Goal: Contribute content

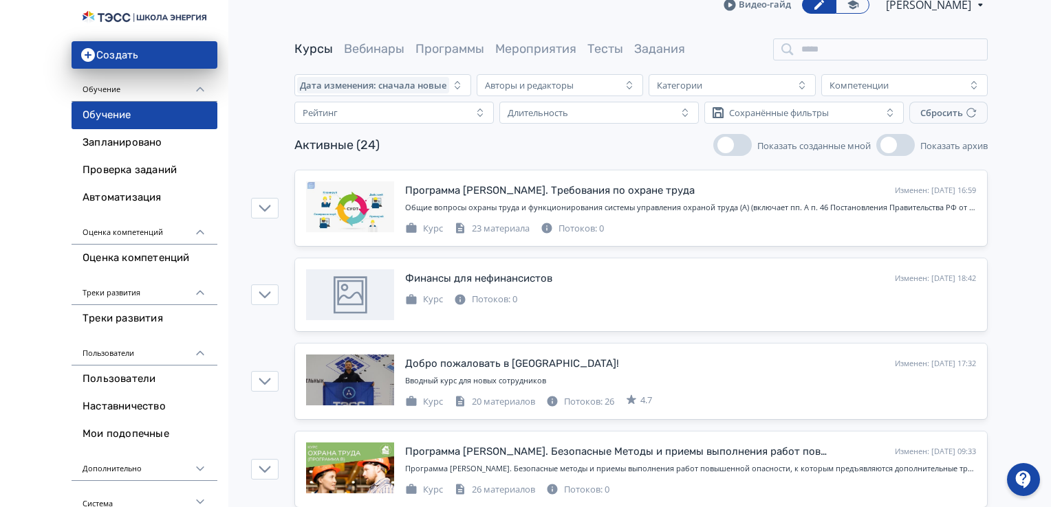
scroll to position [69, 0]
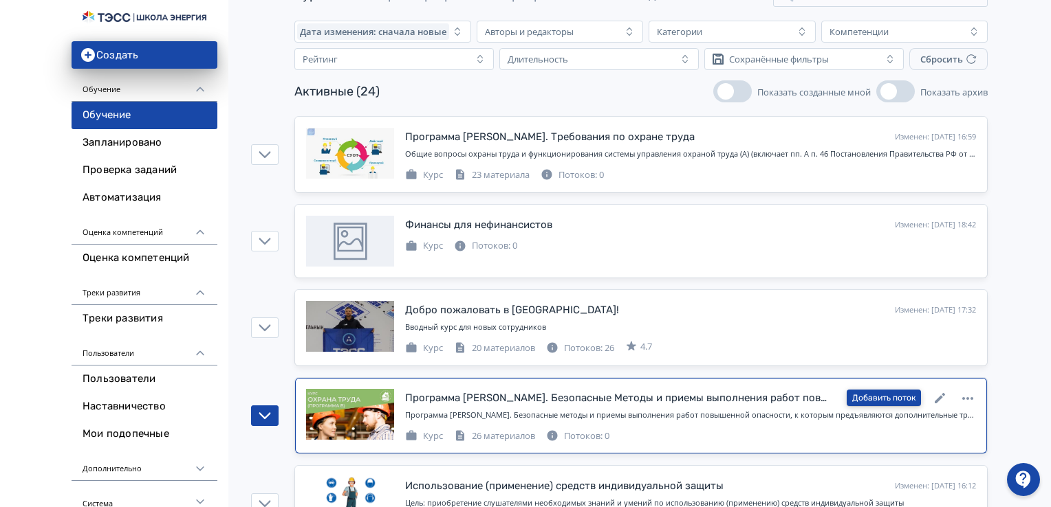
click at [875, 397] on button "Добавить поток" at bounding box center [884, 398] width 74 height 17
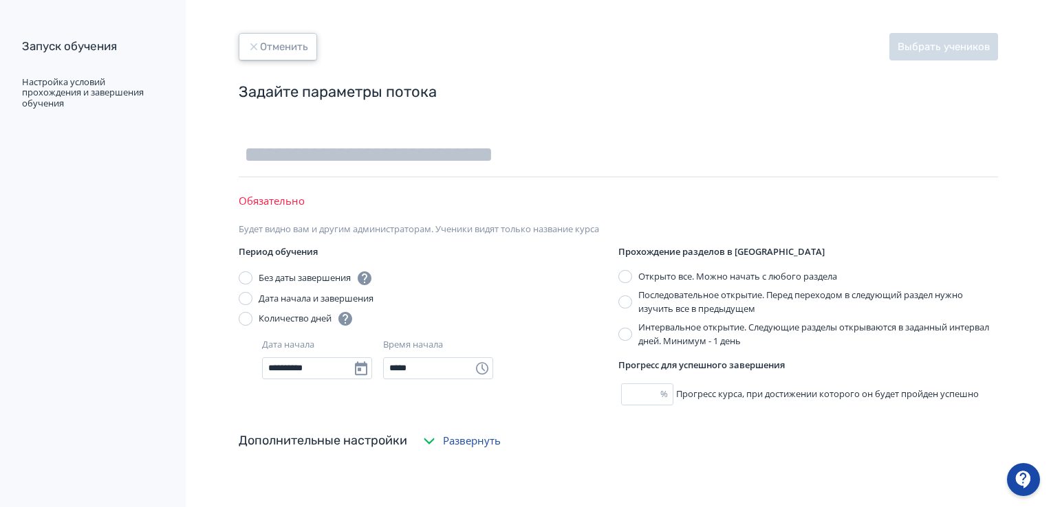
click at [278, 41] on button "Отменить" at bounding box center [278, 47] width 78 height 28
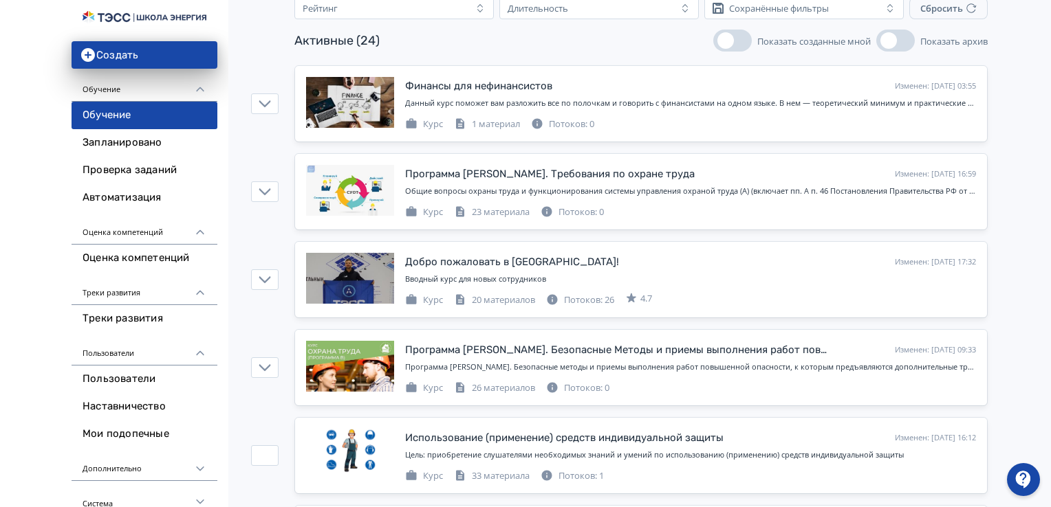
scroll to position [138, 0]
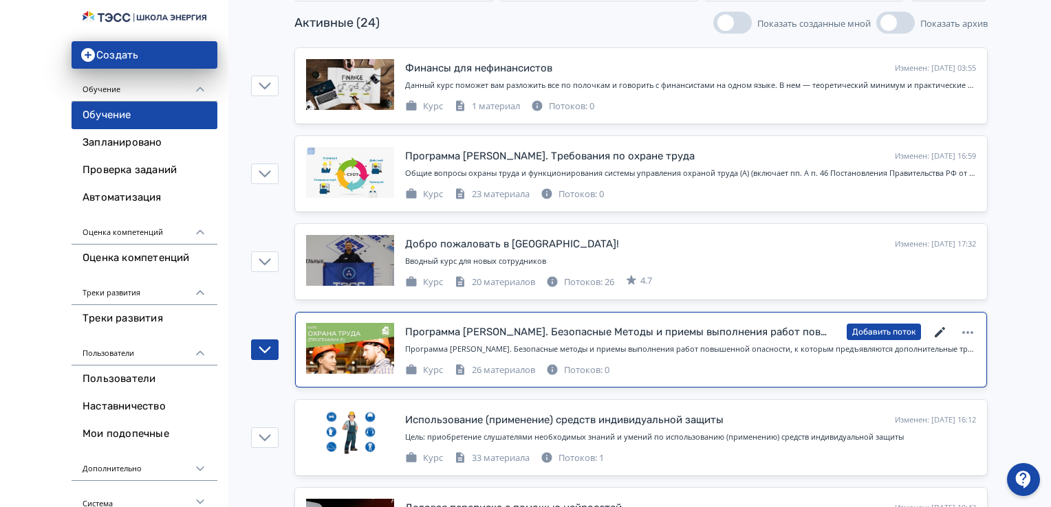
click at [946, 332] on icon at bounding box center [940, 333] width 17 height 17
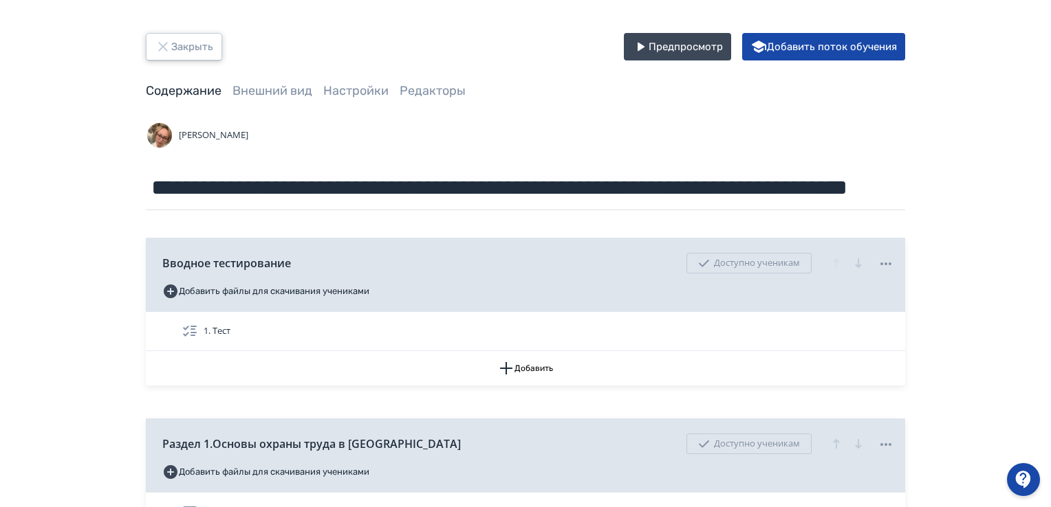
click at [171, 45] on button "Закрыть" at bounding box center [184, 47] width 76 height 28
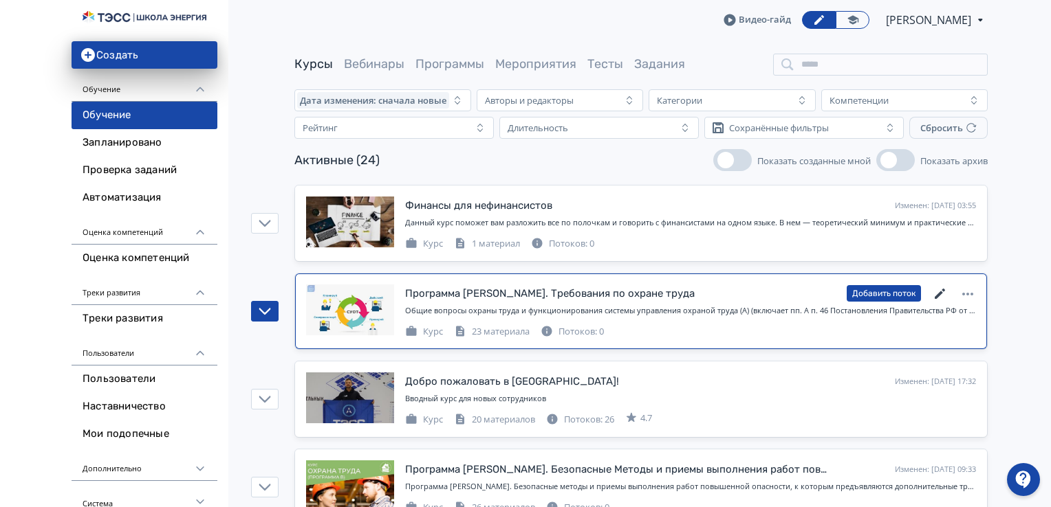
click at [939, 290] on icon at bounding box center [940, 294] width 17 height 17
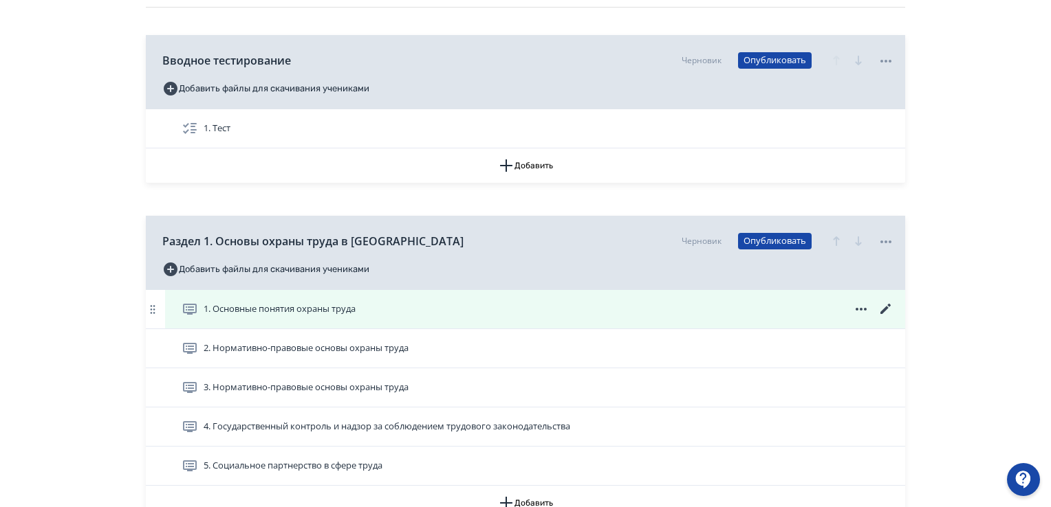
scroll to position [206, 0]
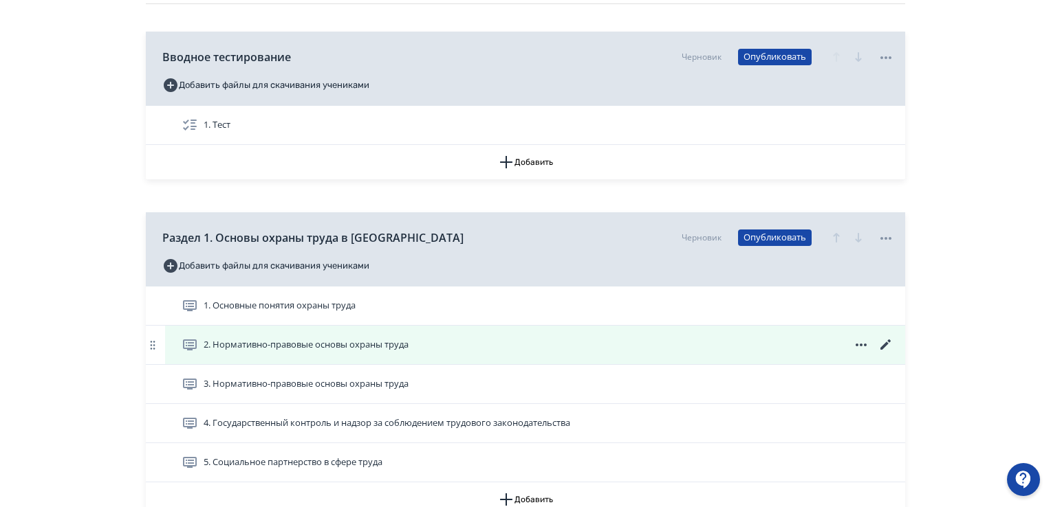
click at [888, 345] on icon at bounding box center [885, 345] width 17 height 17
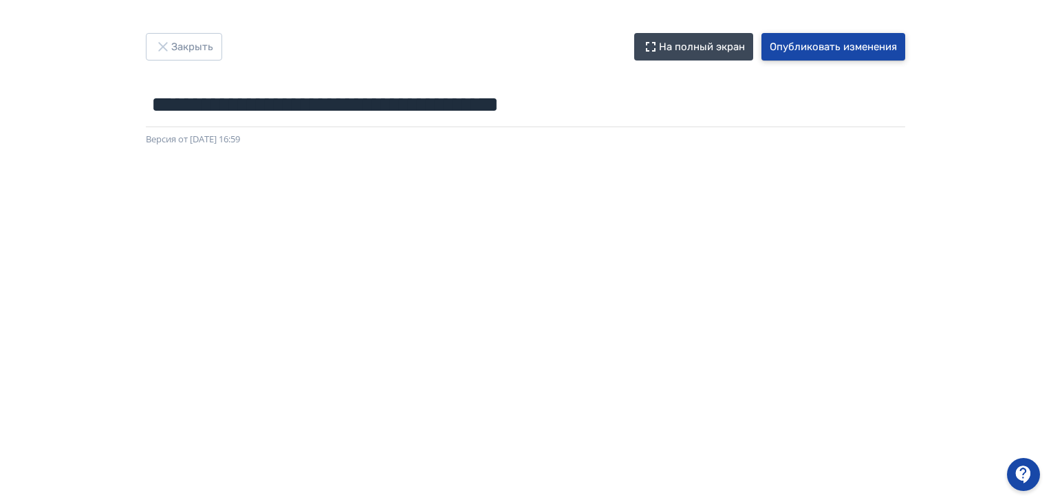
click at [826, 47] on button "Опубликовать изменения" at bounding box center [833, 47] width 144 height 28
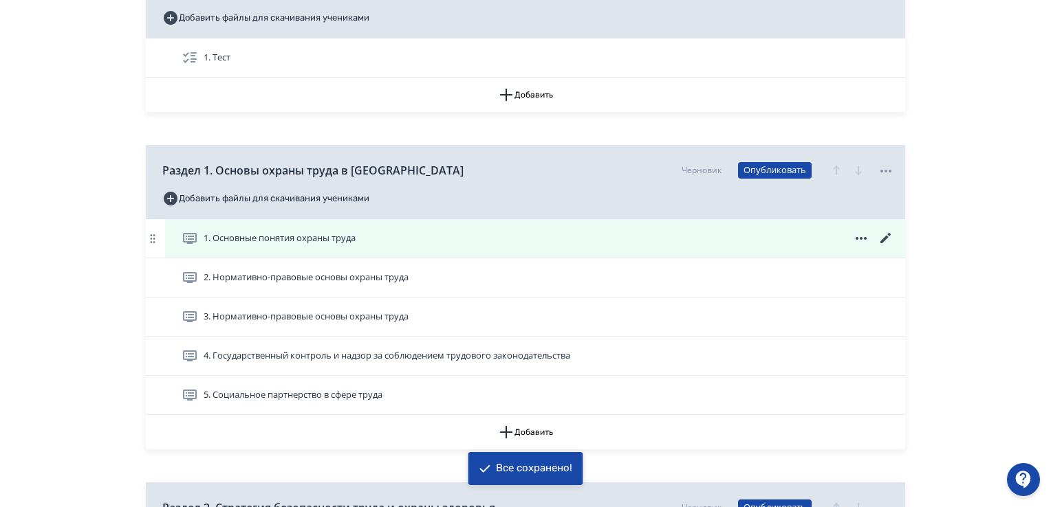
scroll to position [275, 0]
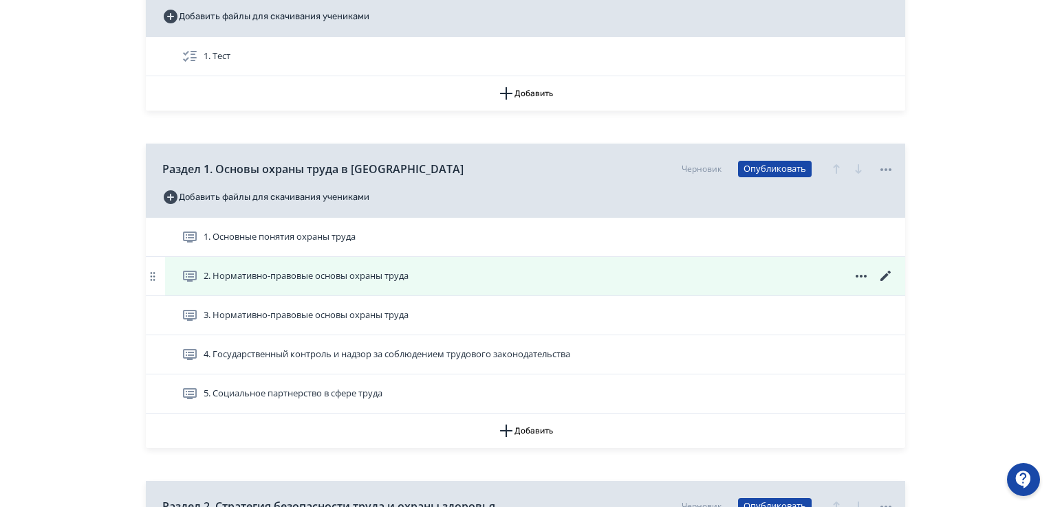
click at [888, 274] on icon at bounding box center [885, 276] width 17 height 17
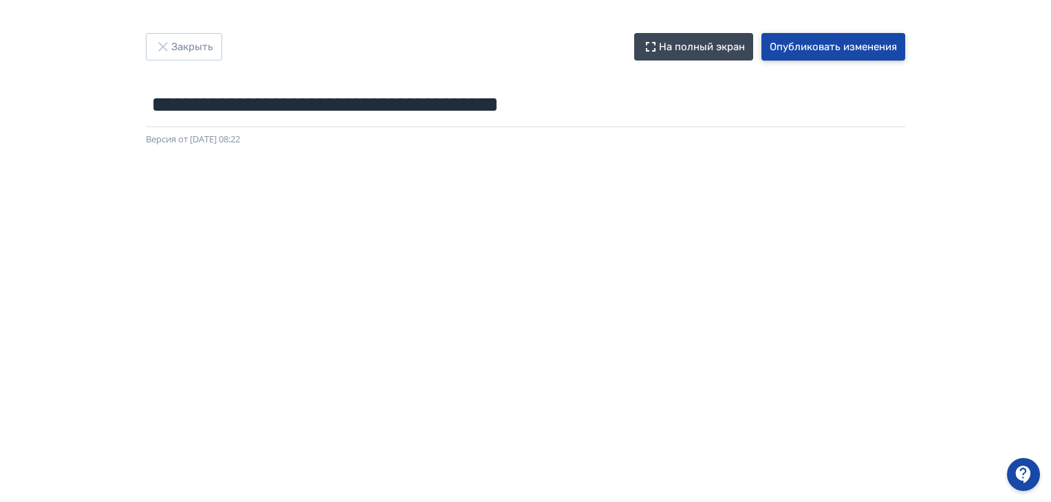
click at [817, 47] on button "Опубликовать изменения" at bounding box center [833, 47] width 144 height 28
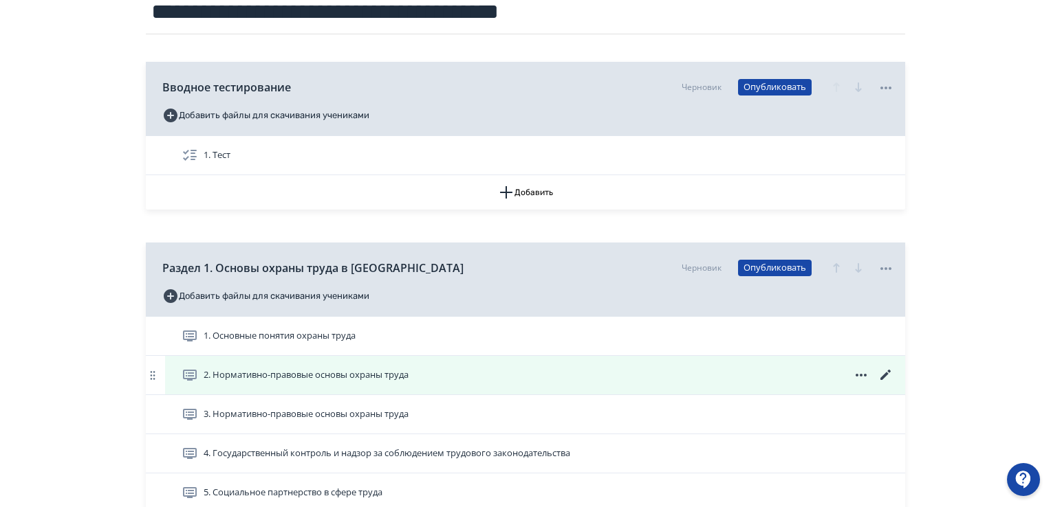
scroll to position [206, 0]
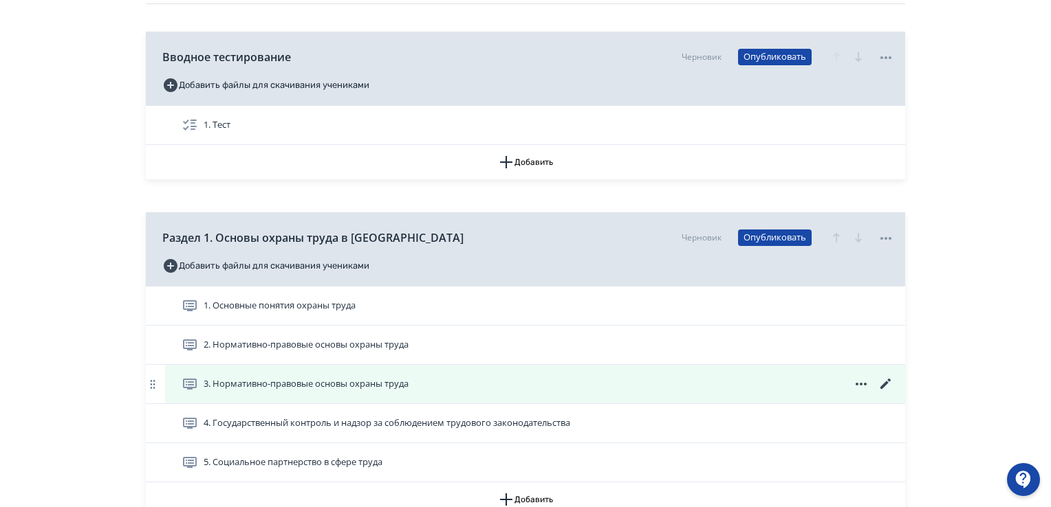
click at [887, 380] on icon at bounding box center [885, 384] width 17 height 17
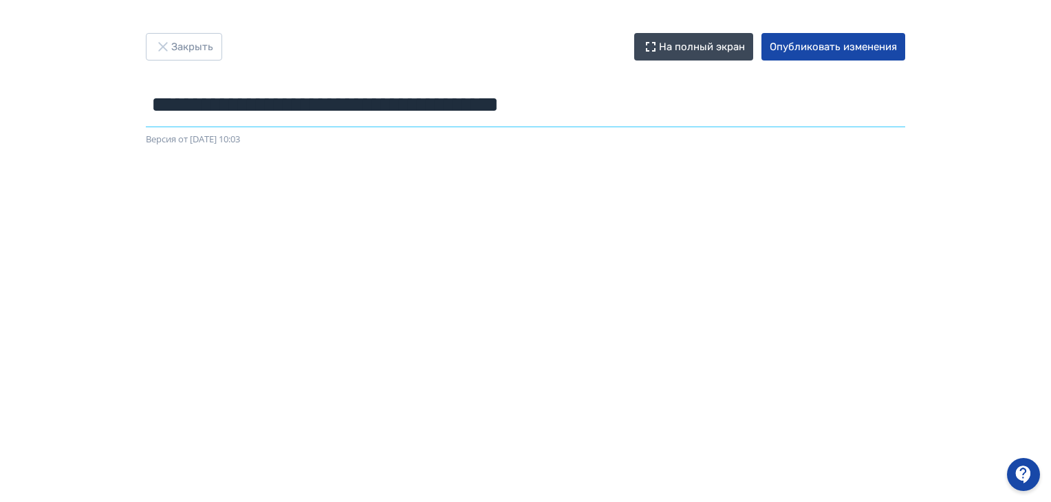
drag, startPoint x: 687, startPoint y: 109, endPoint x: 41, endPoint y: 120, distance: 645.8
click at [41, 120] on div "**********" at bounding box center [525, 251] width 1051 height 436
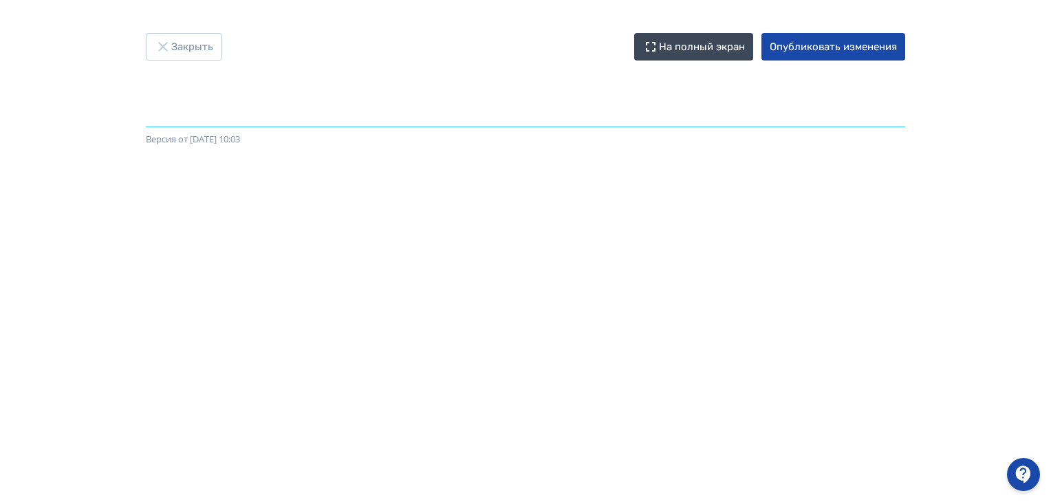
paste input "**********"
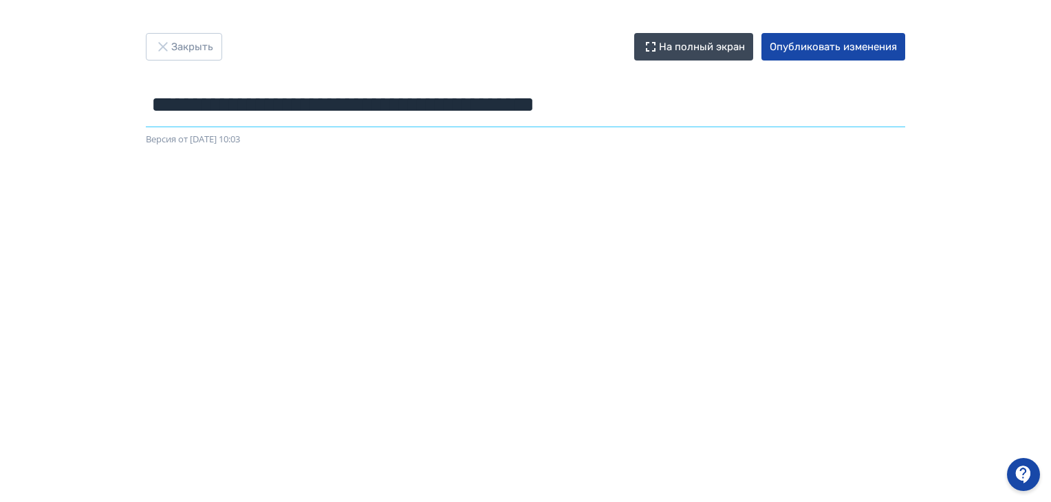
type input "**********"
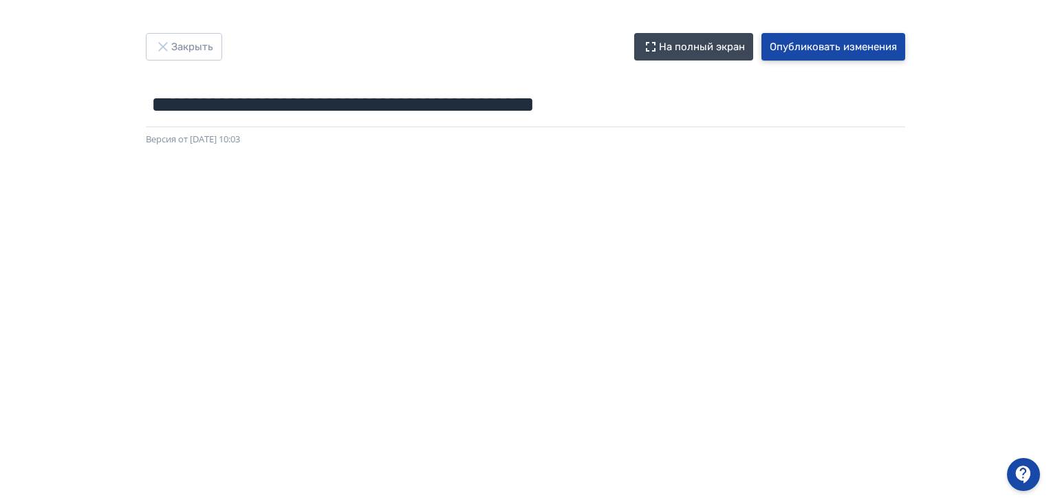
click at [820, 47] on button "Опубликовать изменения" at bounding box center [833, 47] width 144 height 28
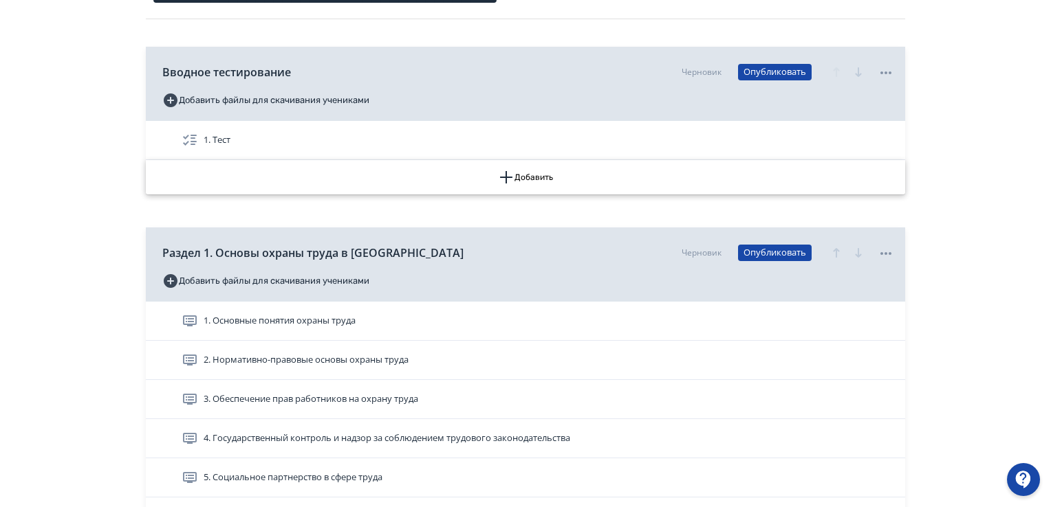
scroll to position [206, 0]
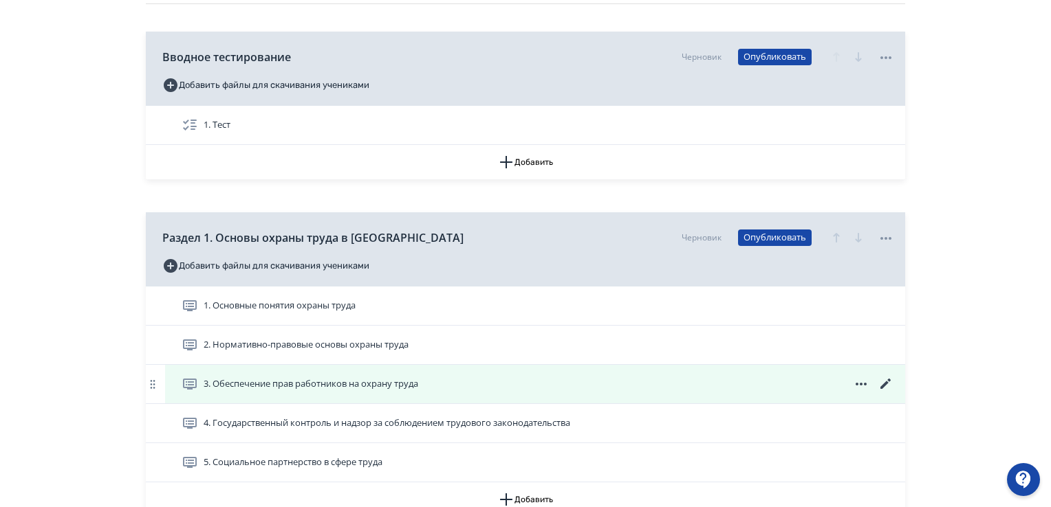
click at [886, 384] on icon at bounding box center [885, 384] width 10 height 10
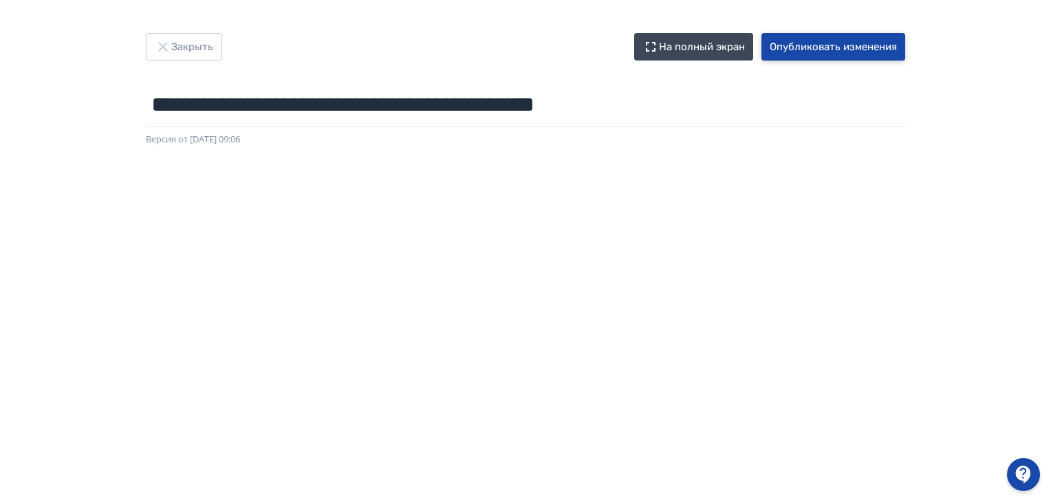
click at [842, 47] on button "Опубликовать изменения" at bounding box center [833, 47] width 144 height 28
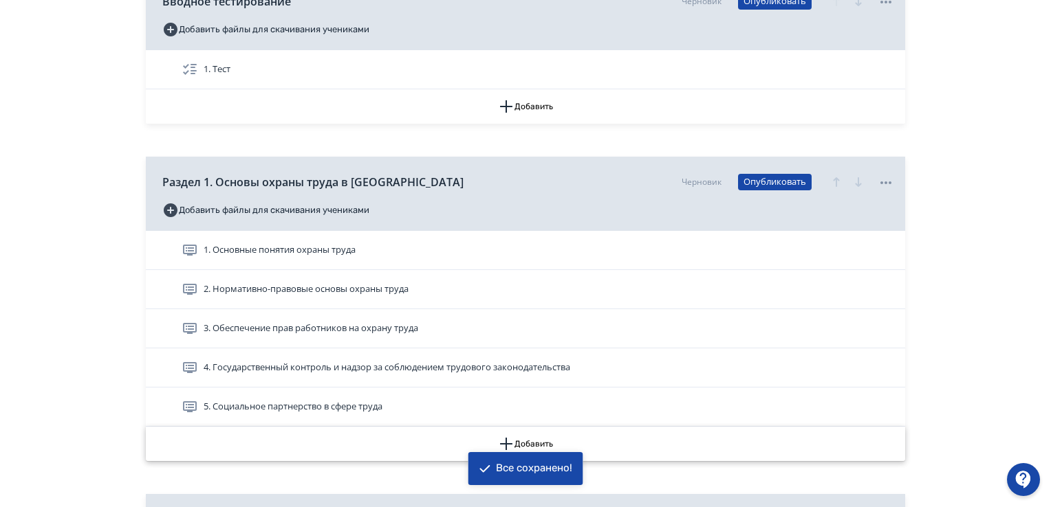
scroll to position [275, 0]
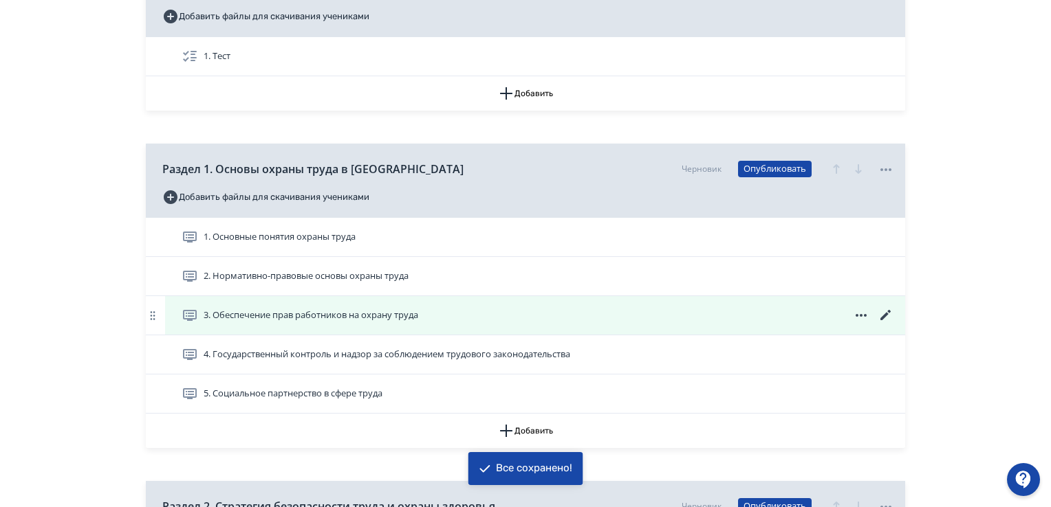
click at [325, 317] on span "3. Обеспечение прав работников на охрану труда" at bounding box center [311, 316] width 215 height 14
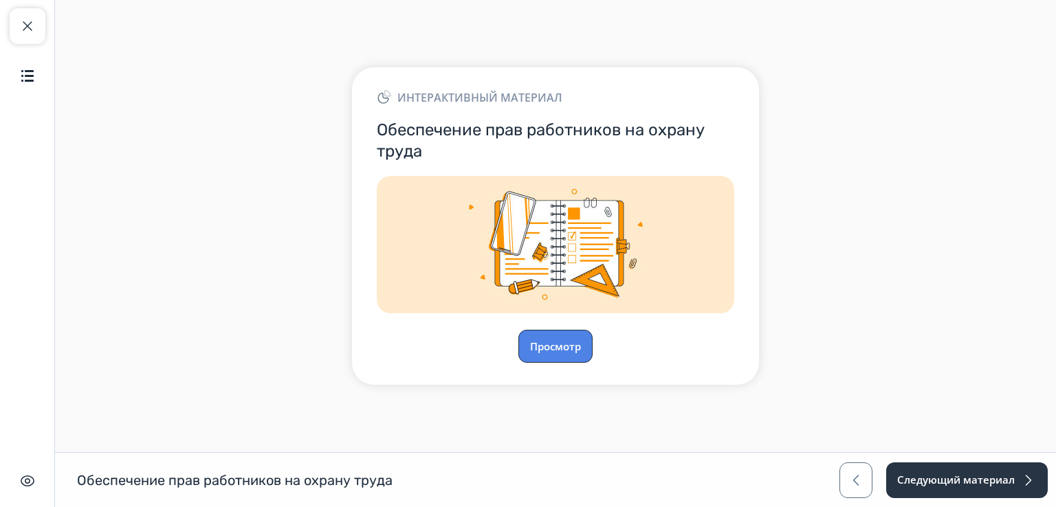
click at [543, 344] on button "Просмотр" at bounding box center [556, 346] width 74 height 33
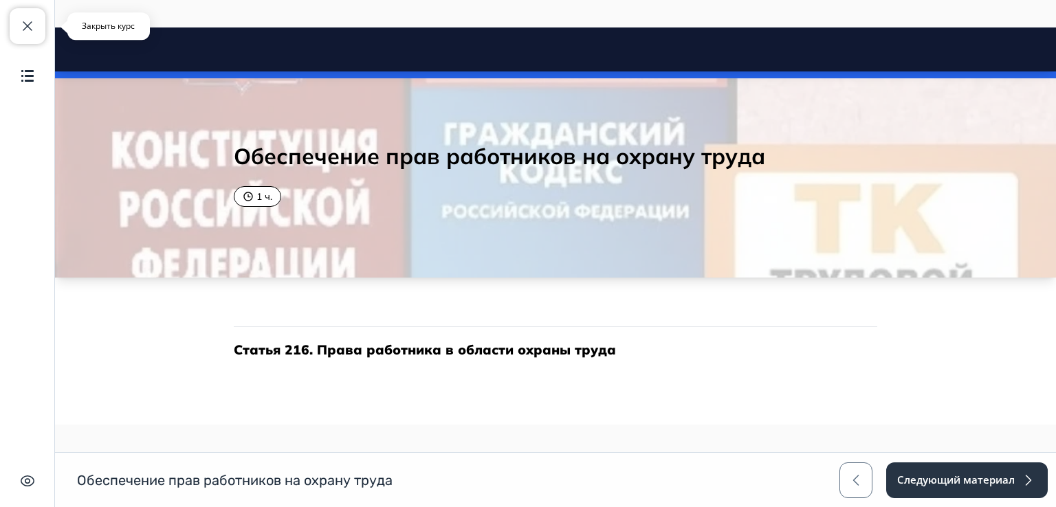
click at [31, 20] on span "button" at bounding box center [27, 26] width 17 height 17
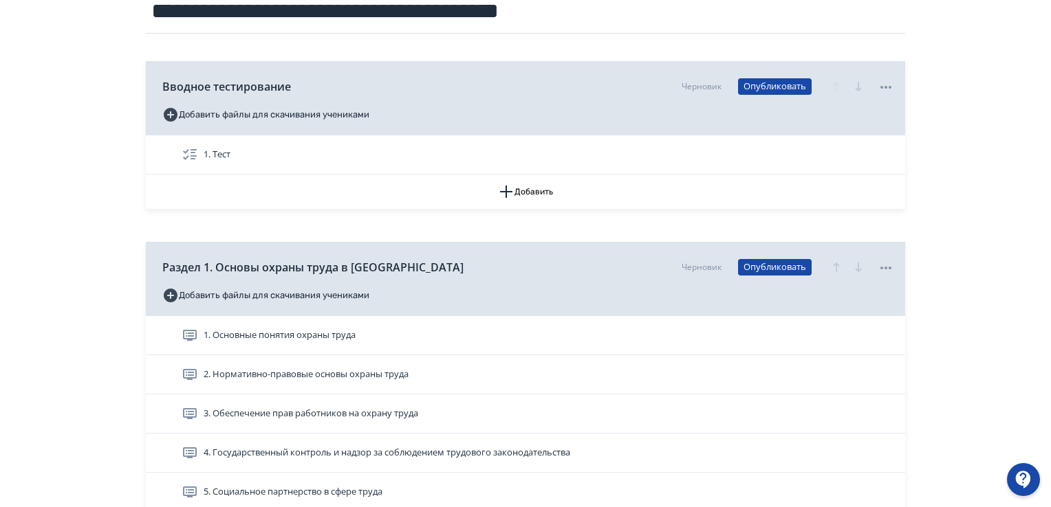
scroll to position [344, 0]
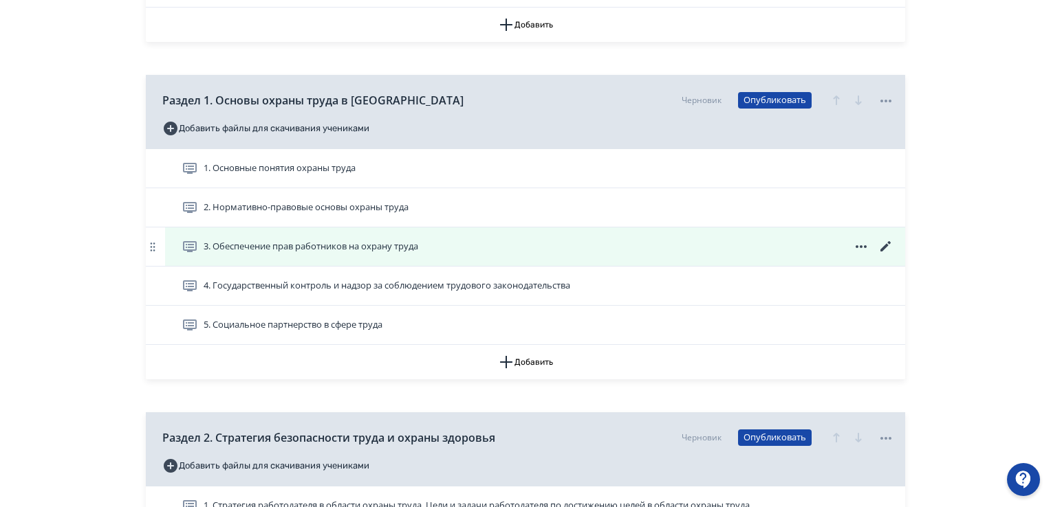
click at [891, 237] on div "3. Обеспечение прав работников на охрану труда" at bounding box center [535, 247] width 740 height 39
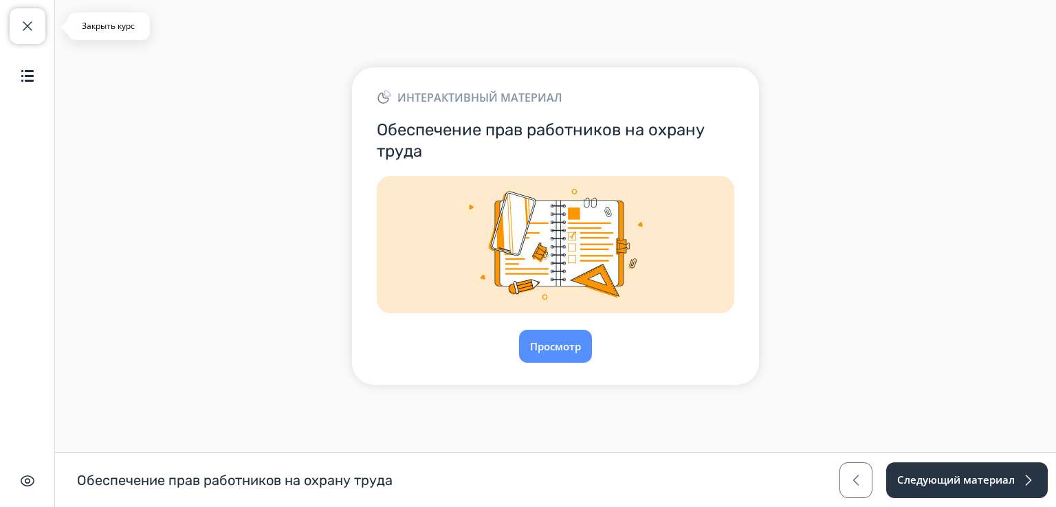
click at [34, 25] on span "button" at bounding box center [27, 26] width 17 height 17
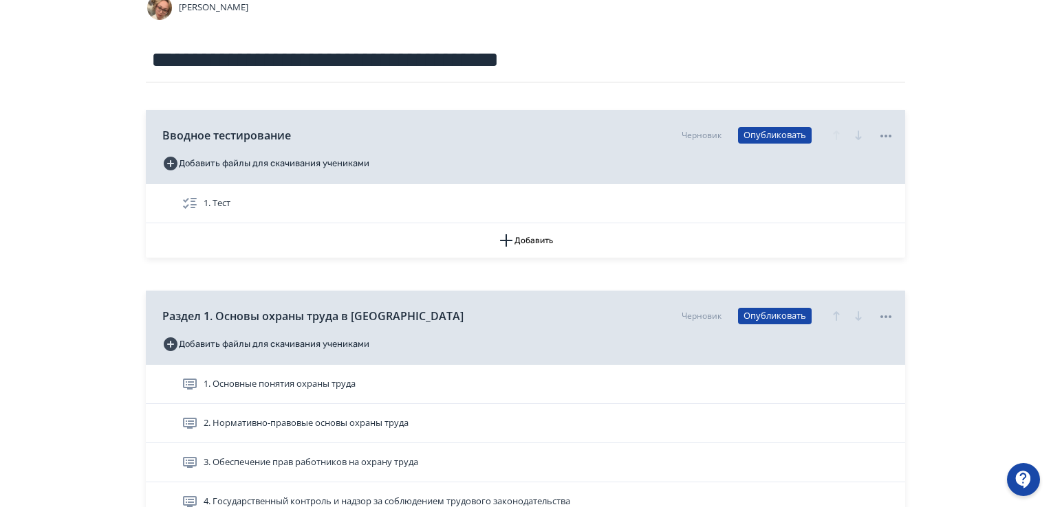
scroll to position [275, 0]
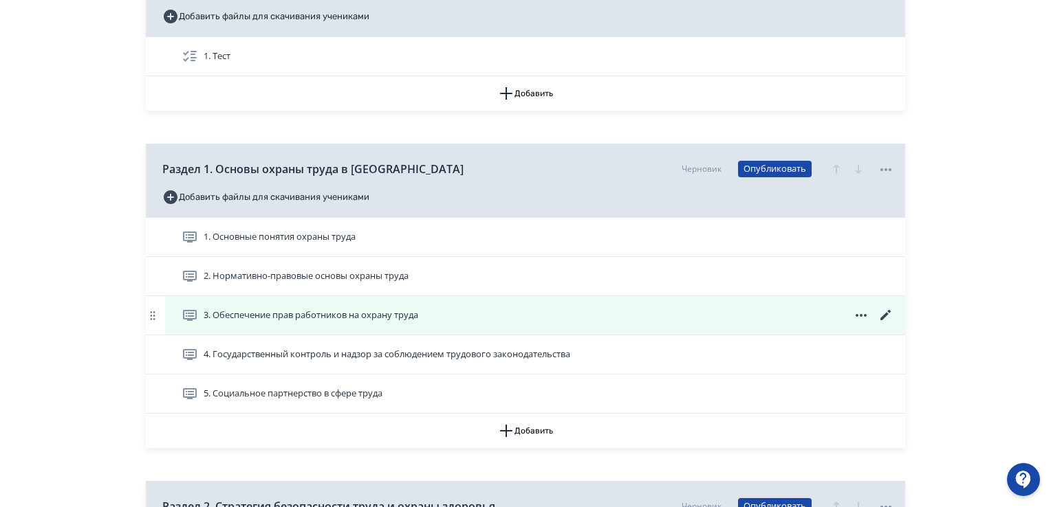
click at [889, 313] on icon at bounding box center [885, 315] width 17 height 17
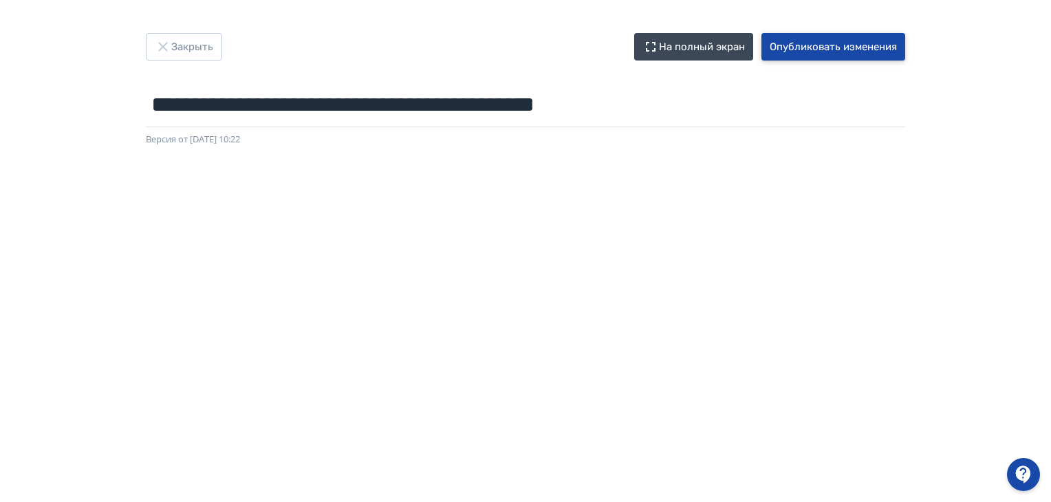
click at [806, 52] on button "Опубликовать изменения" at bounding box center [833, 47] width 144 height 28
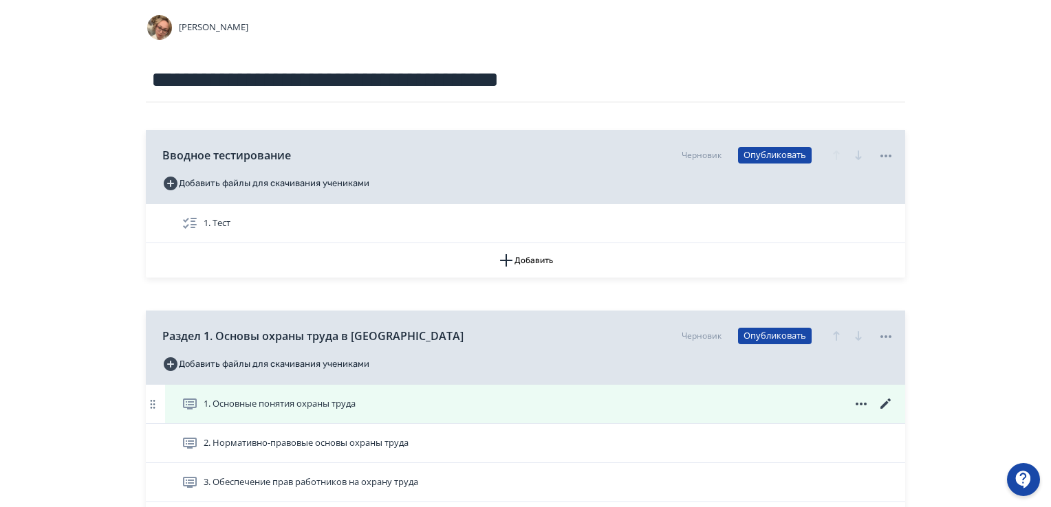
scroll to position [206, 0]
